Goal: Check status: Check status

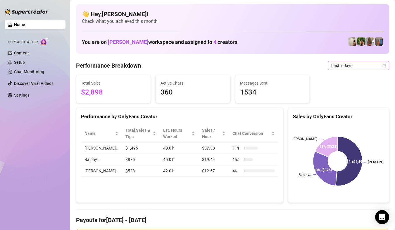
click at [347, 67] on span "Last 7 days" at bounding box center [358, 65] width 54 height 9
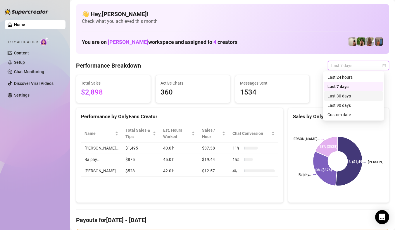
click at [356, 110] on div "Custom date" at bounding box center [353, 114] width 59 height 9
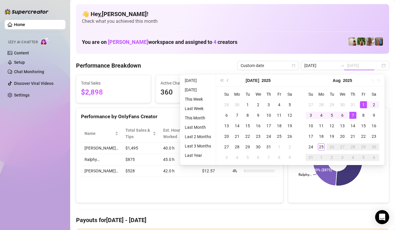
type input "2025-08-01"
type input "2025-08-18"
type input "2025-08-25"
click at [321, 147] on div "25" at bounding box center [321, 146] width 7 height 7
click at [321, 147] on icon at bounding box center [326, 147] width 21 height 20
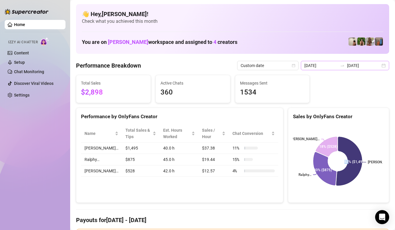
click at [377, 65] on div "2025-08-18 2025-08-25" at bounding box center [345, 65] width 88 height 9
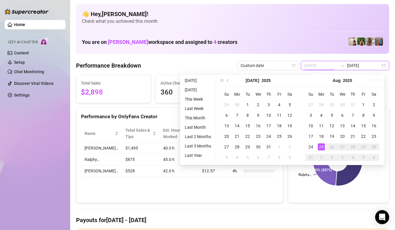
type input "2025-08-25"
click at [321, 144] on div "25" at bounding box center [321, 146] width 7 height 7
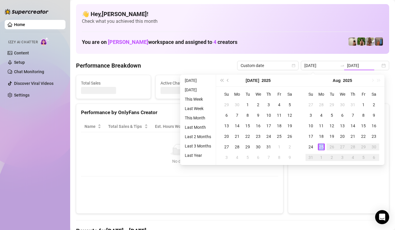
type input "2025-08-25"
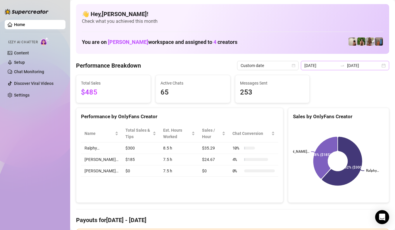
click at [382, 66] on div "2025-08-25 2025-08-25" at bounding box center [345, 65] width 88 height 9
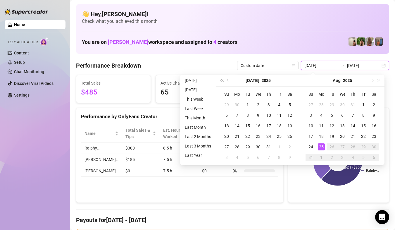
click at [382, 66] on div "2025-08-25 2025-08-25" at bounding box center [345, 65] width 88 height 9
type input "2025-08-25"
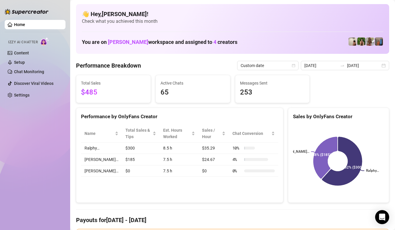
click at [146, 109] on div "Performance by OnlyFans Creator" at bounding box center [179, 114] width 207 height 13
click at [269, 220] on h4 "Payouts for Aug 25 - Aug 25" at bounding box center [232, 220] width 313 height 8
